Goal: Task Accomplishment & Management: Manage account settings

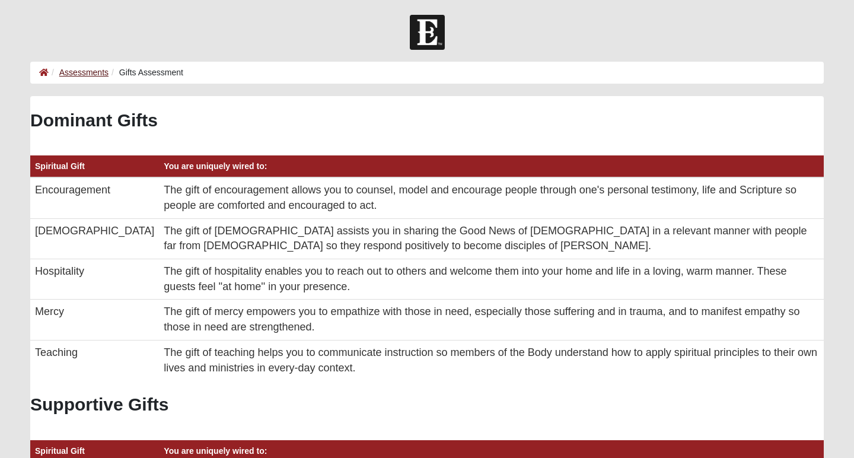
click at [90, 73] on link "Assessments" at bounding box center [83, 72] width 49 height 9
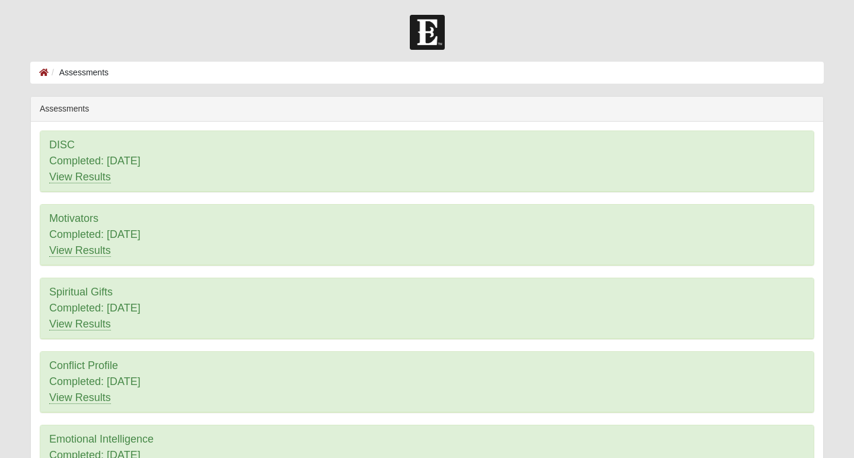
click at [38, 73] on ol "Assessments" at bounding box center [427, 73] width 794 height 22
click at [42, 73] on icon at bounding box center [43, 72] width 9 height 8
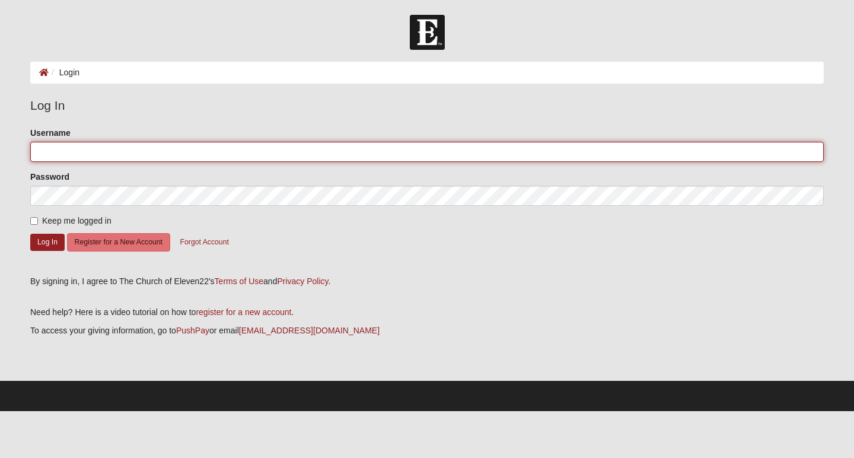
type input "wtljr74"
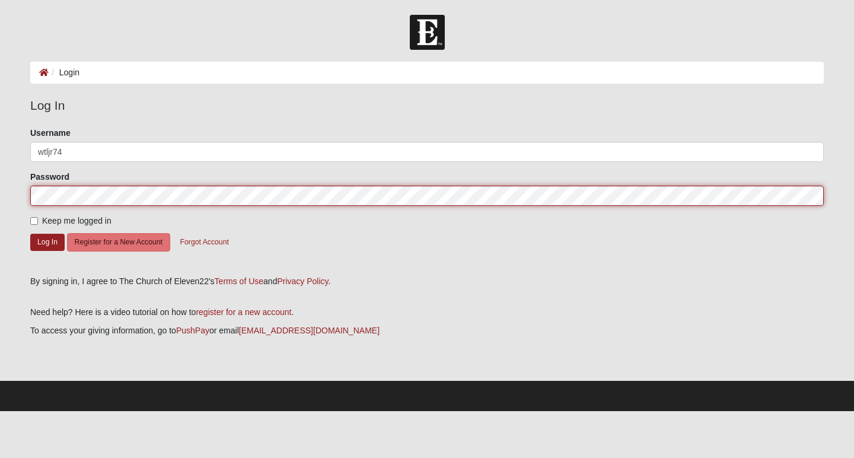
click at [47, 241] on button "Log In" at bounding box center [47, 242] width 34 height 17
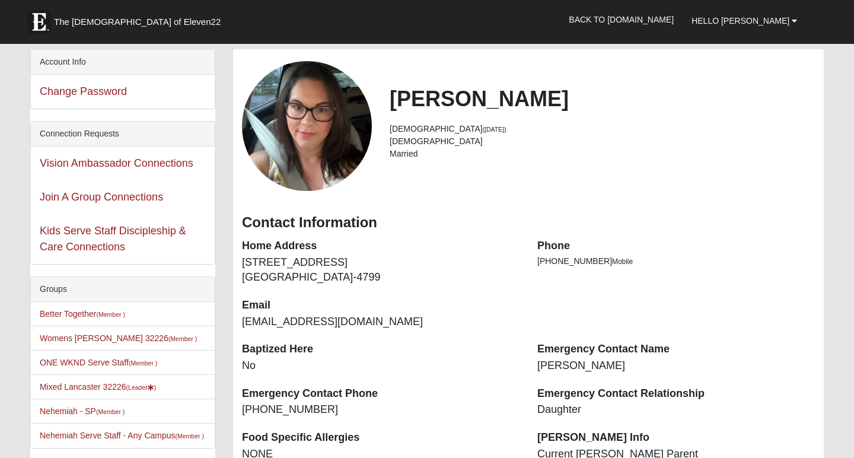
click at [42, 20] on img at bounding box center [39, 22] width 24 height 24
